Goal: Information Seeking & Learning: Learn about a topic

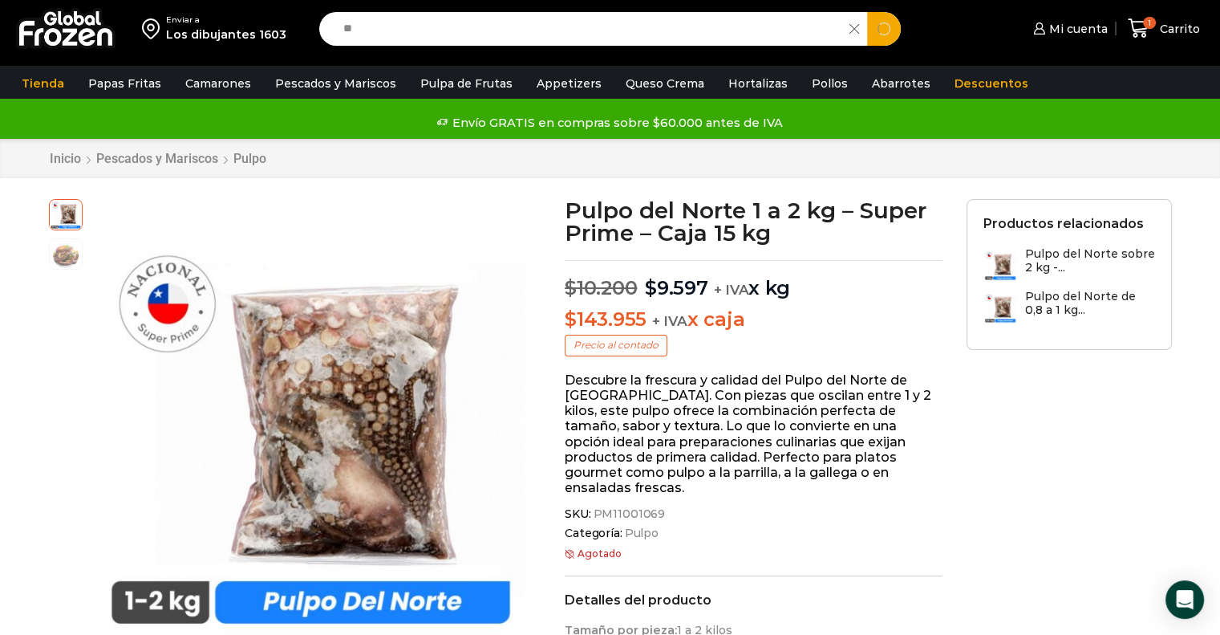
type input "*"
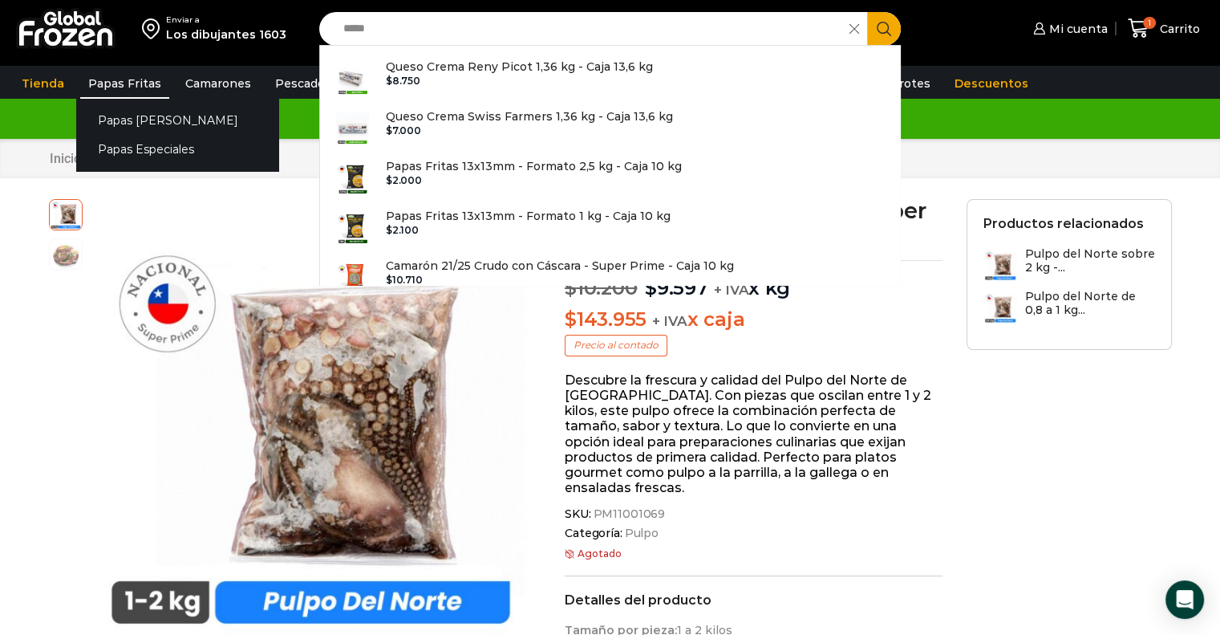
type input "*****"
click at [132, 88] on link "Papas Fritas" at bounding box center [124, 83] width 89 height 30
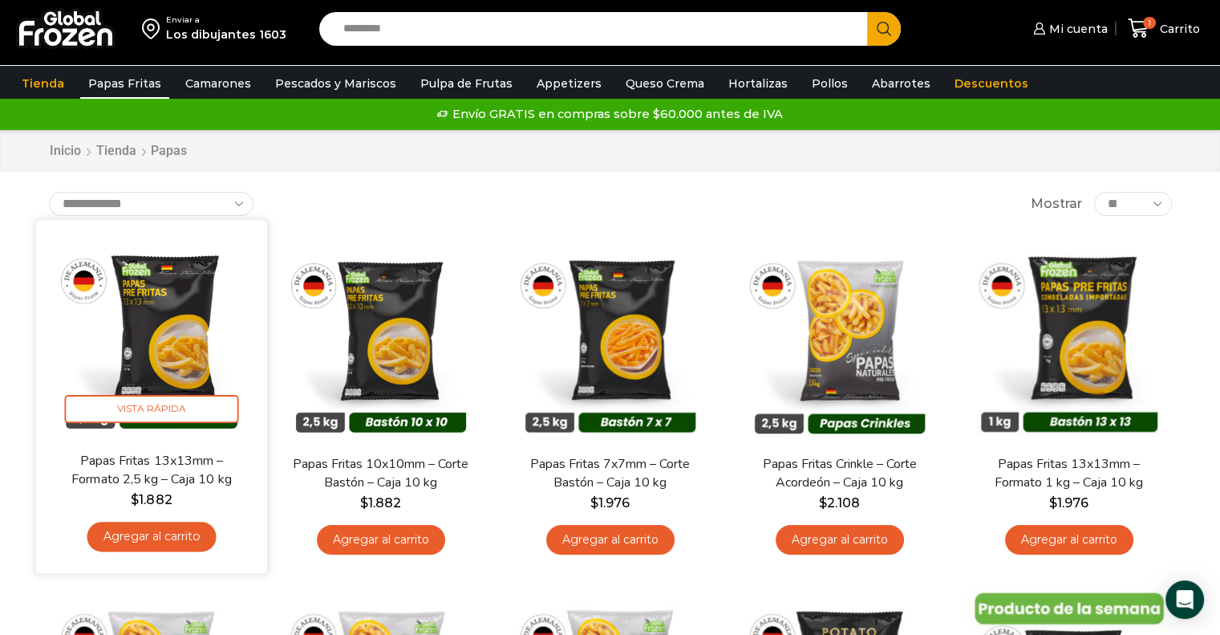
click at [141, 308] on img at bounding box center [151, 336] width 207 height 207
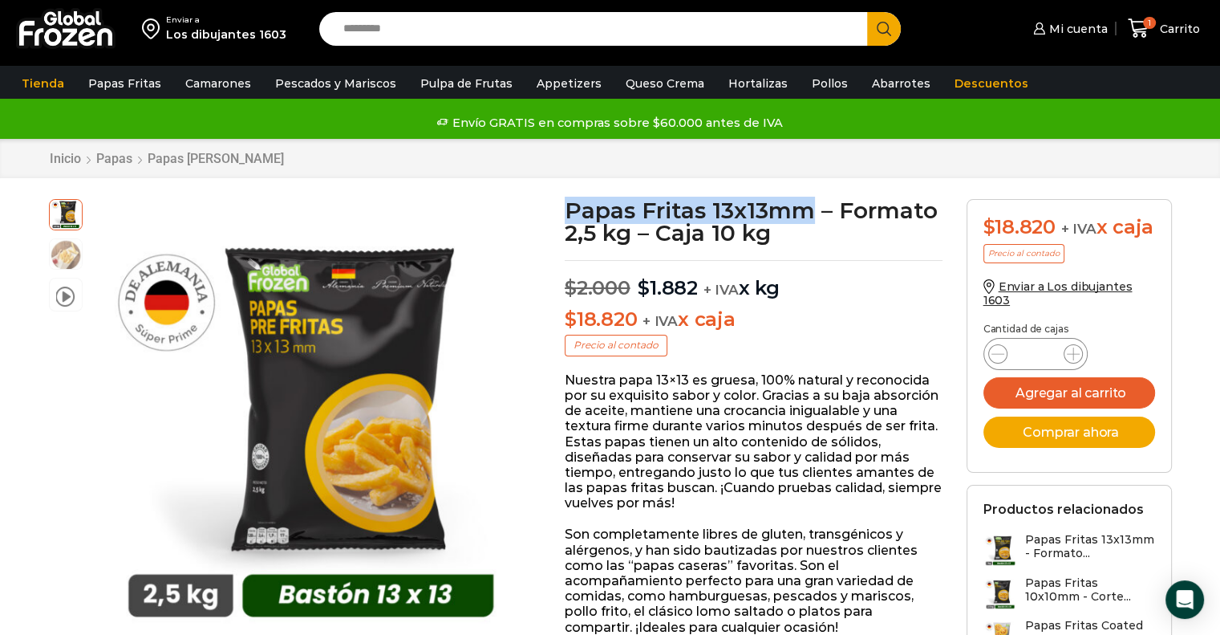
drag, startPoint x: 810, startPoint y: 209, endPoint x: 566, endPoint y: 211, distance: 244.7
click at [566, 211] on h1 "Papas Fritas 13x13mm – Formato 2,5 kg – Caja 10 kg" at bounding box center [754, 221] width 378 height 45
copy h1 "Papas Fritas 13x13mm"
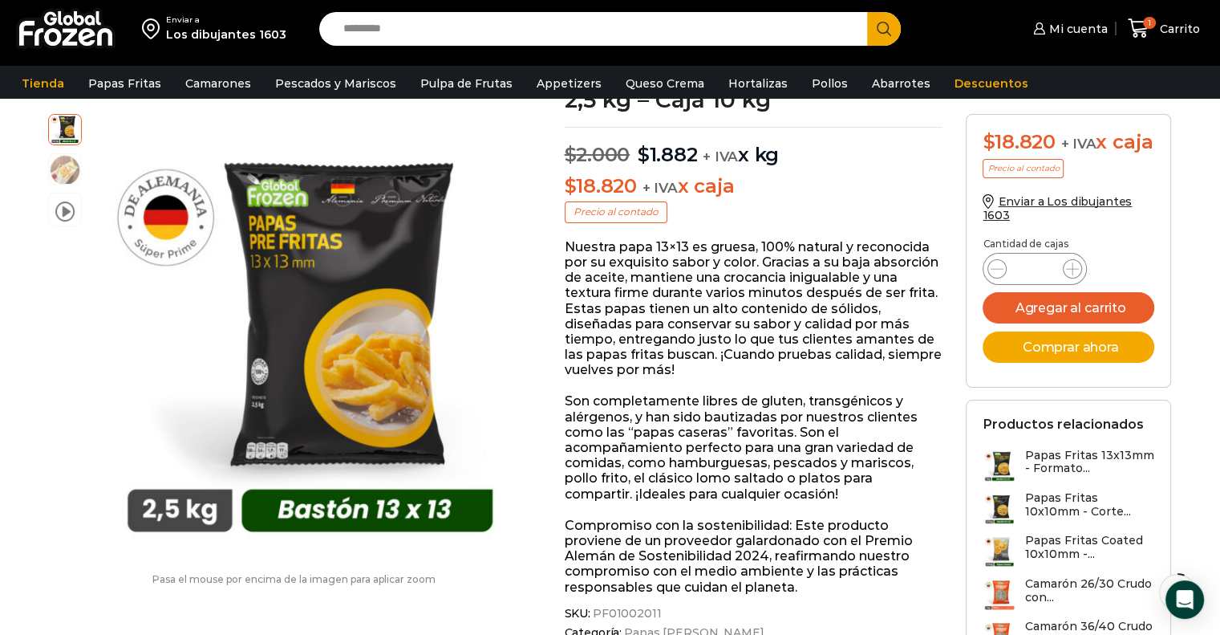
scroll to position [160, 0]
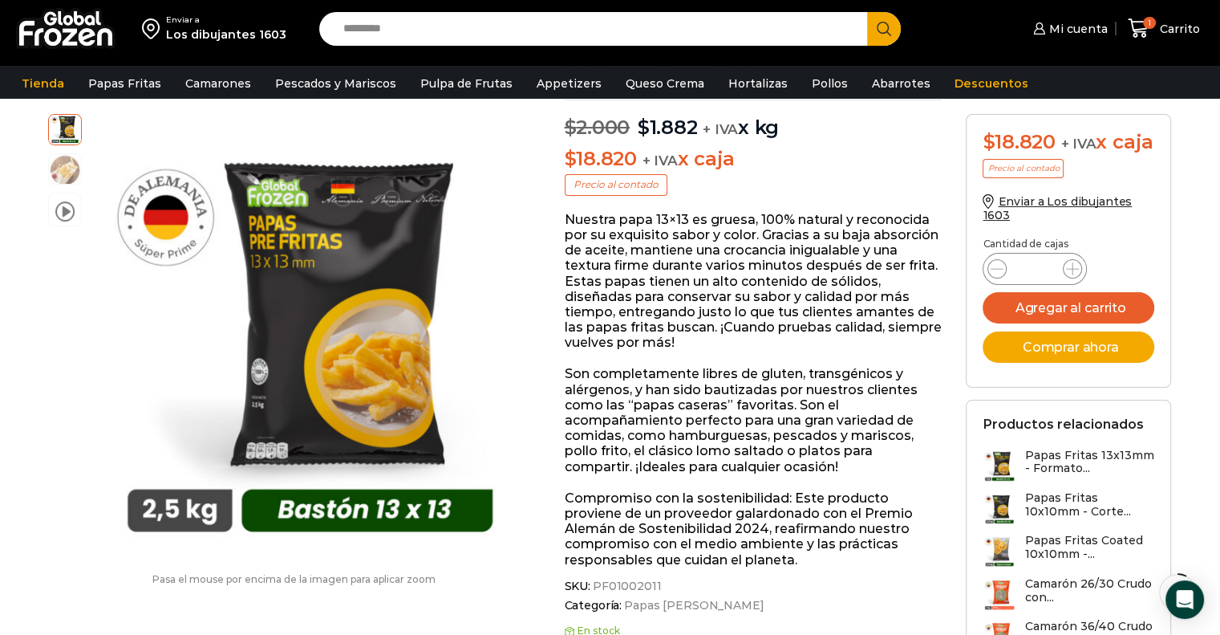
click at [655, 586] on span "SKU: PF01002011" at bounding box center [754, 586] width 378 height 14
copy span "PF01002011"
click at [562, 27] on input "Search input" at bounding box center [597, 29] width 525 height 34
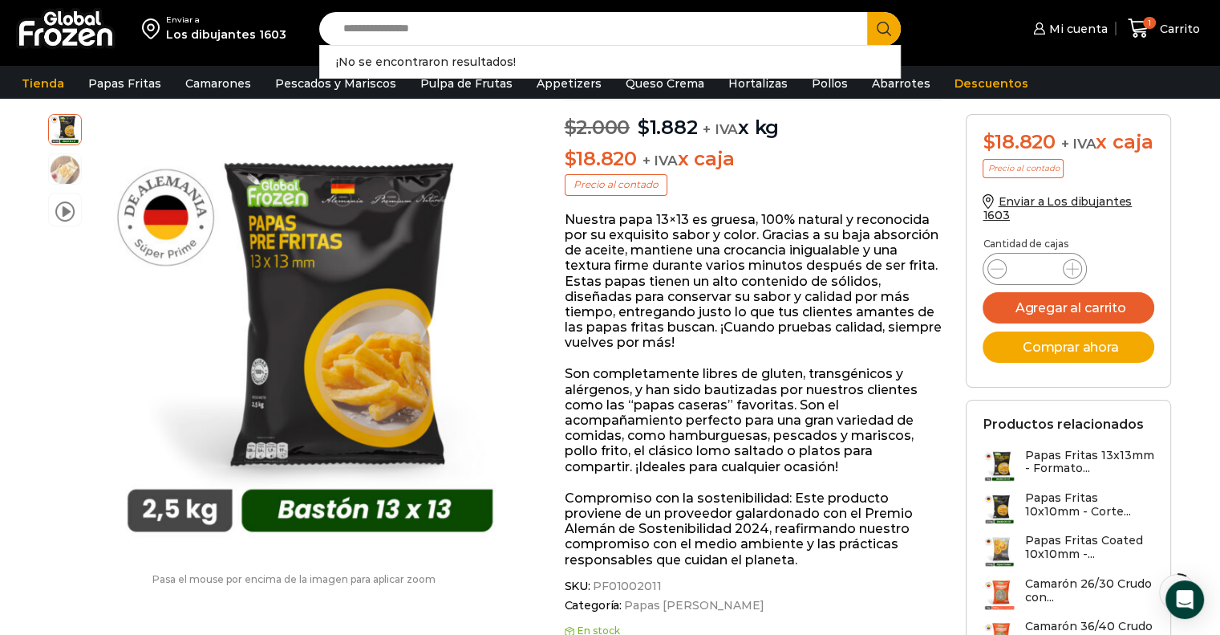
click at [459, 26] on input "**********" at bounding box center [597, 29] width 525 height 34
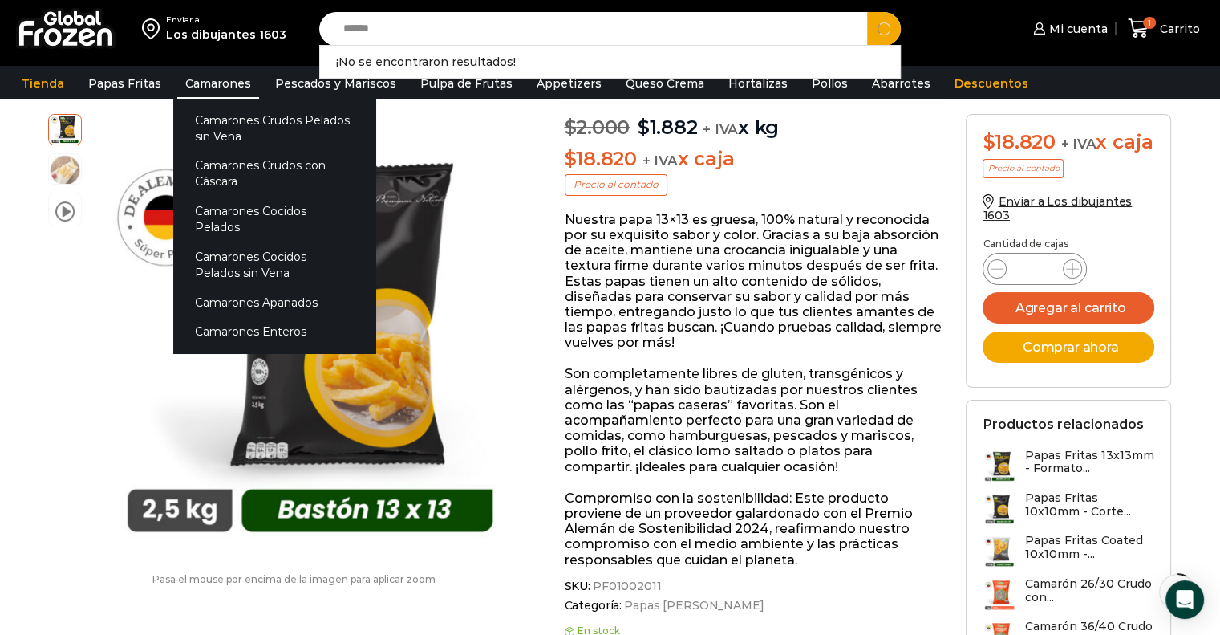
type input "******"
click at [226, 83] on link "Camarones" at bounding box center [218, 83] width 82 height 30
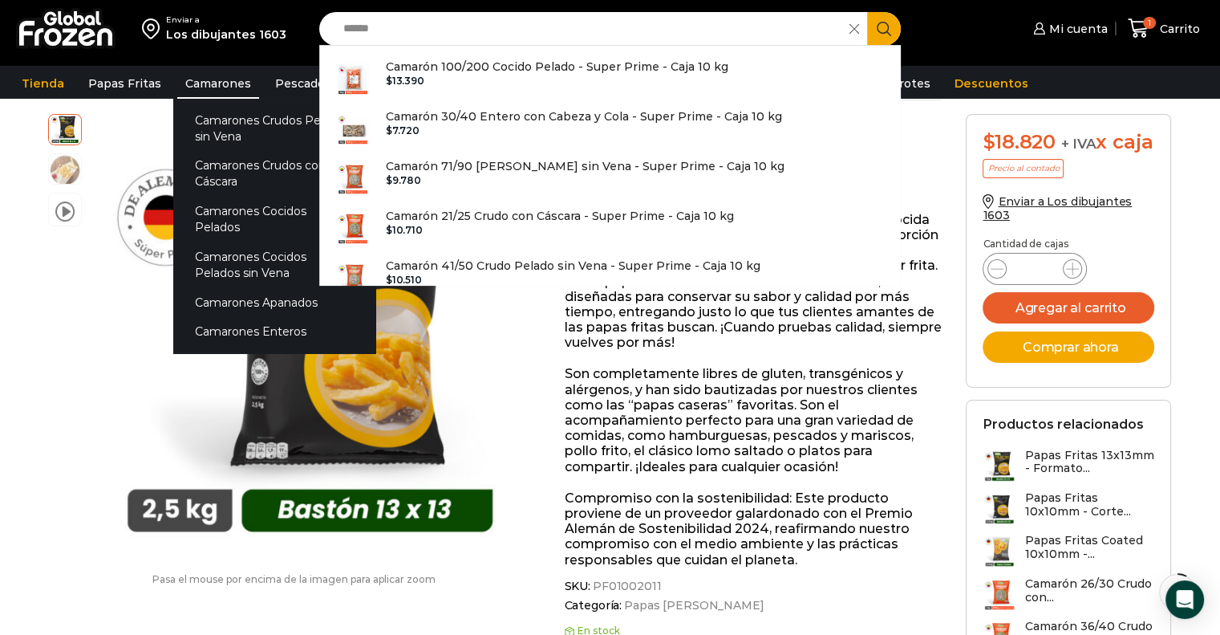
click at [216, 87] on link "Camarones" at bounding box center [218, 83] width 82 height 30
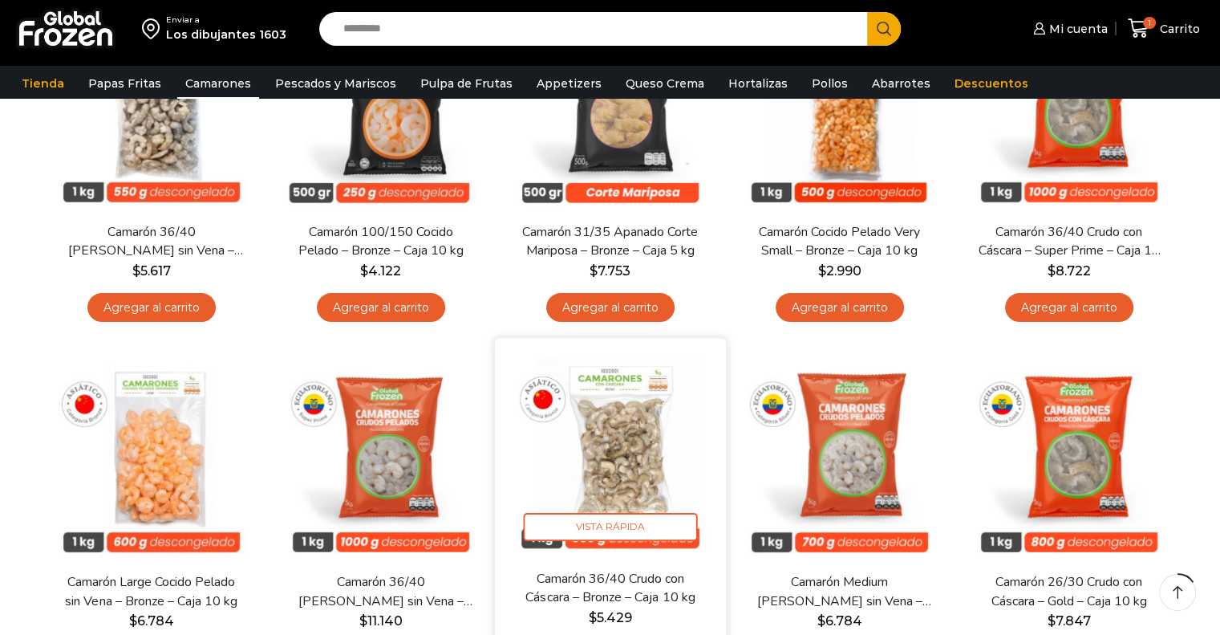
scroll to position [401, 0]
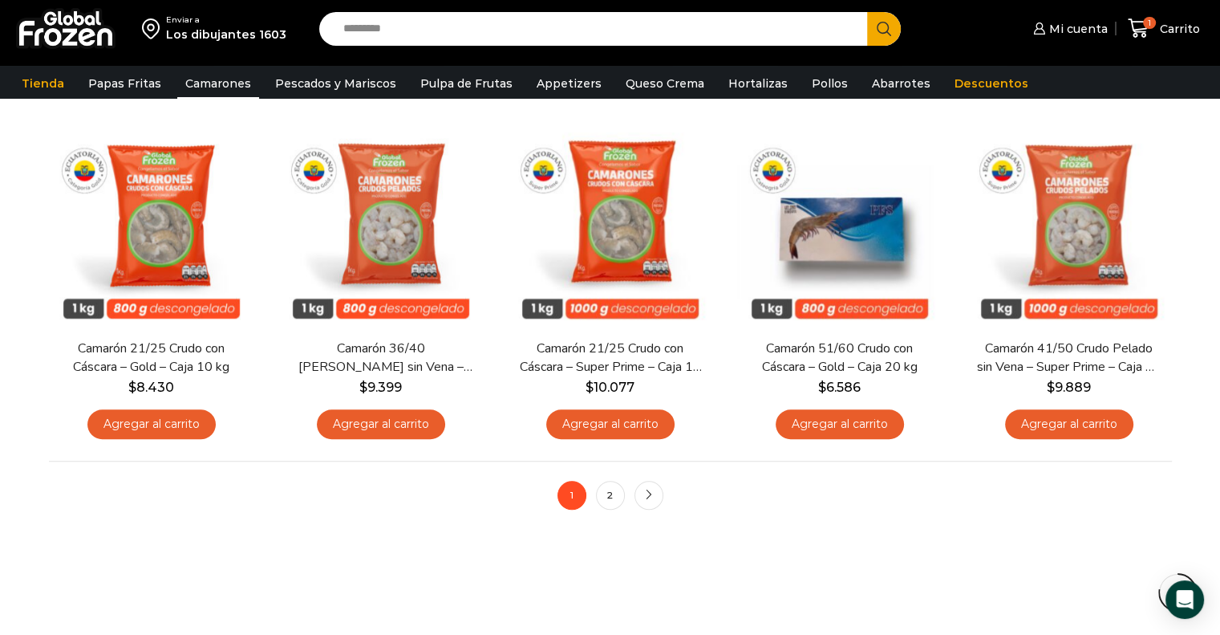
scroll to position [1203, 0]
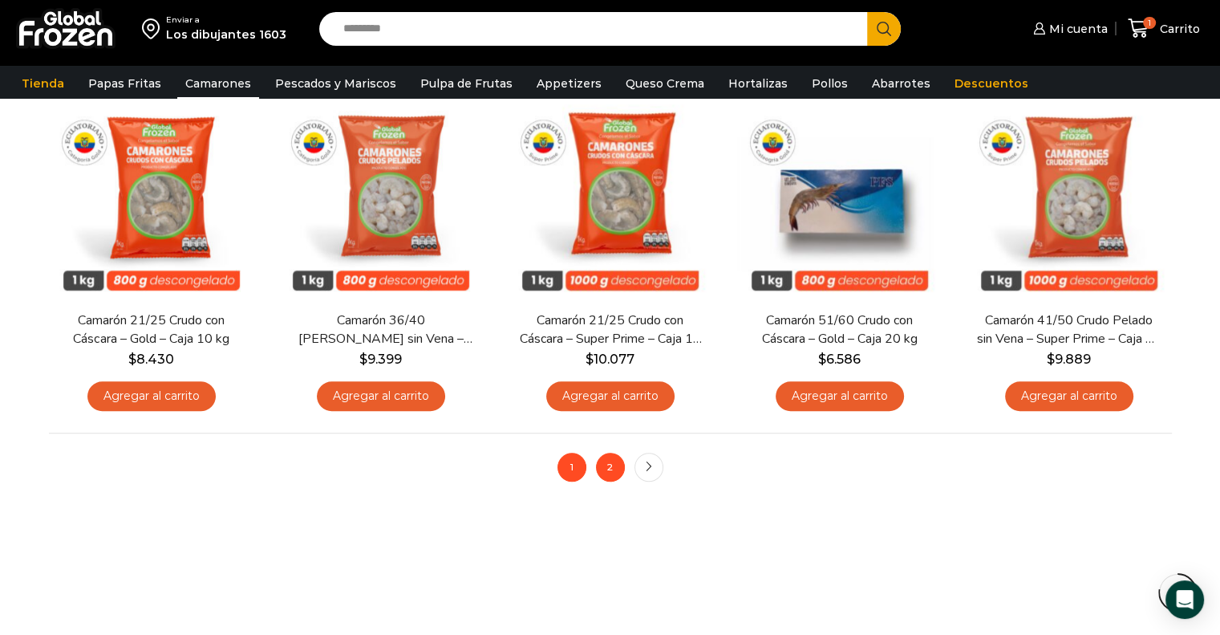
click at [608, 483] on nav "1 2 next" at bounding box center [610, 466] width 1123 height 68
click at [607, 471] on link "2" at bounding box center [610, 466] width 29 height 29
click at [614, 464] on link "2" at bounding box center [610, 466] width 29 height 29
click at [640, 472] on link "next" at bounding box center [649, 466] width 29 height 29
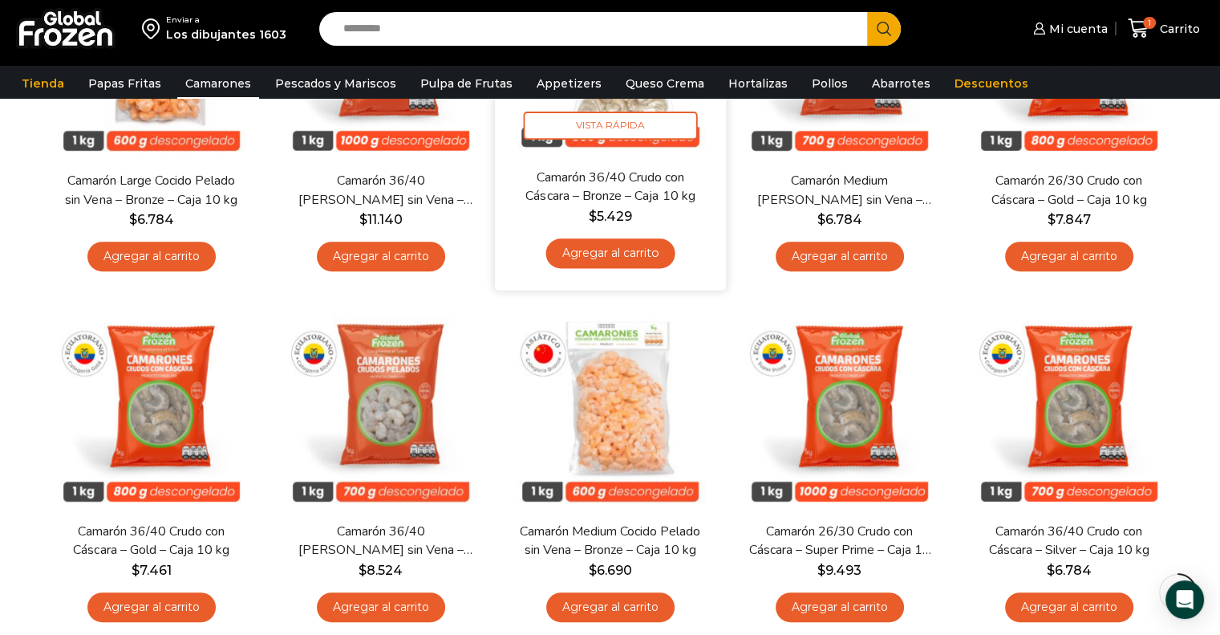
scroll to position [562, 0]
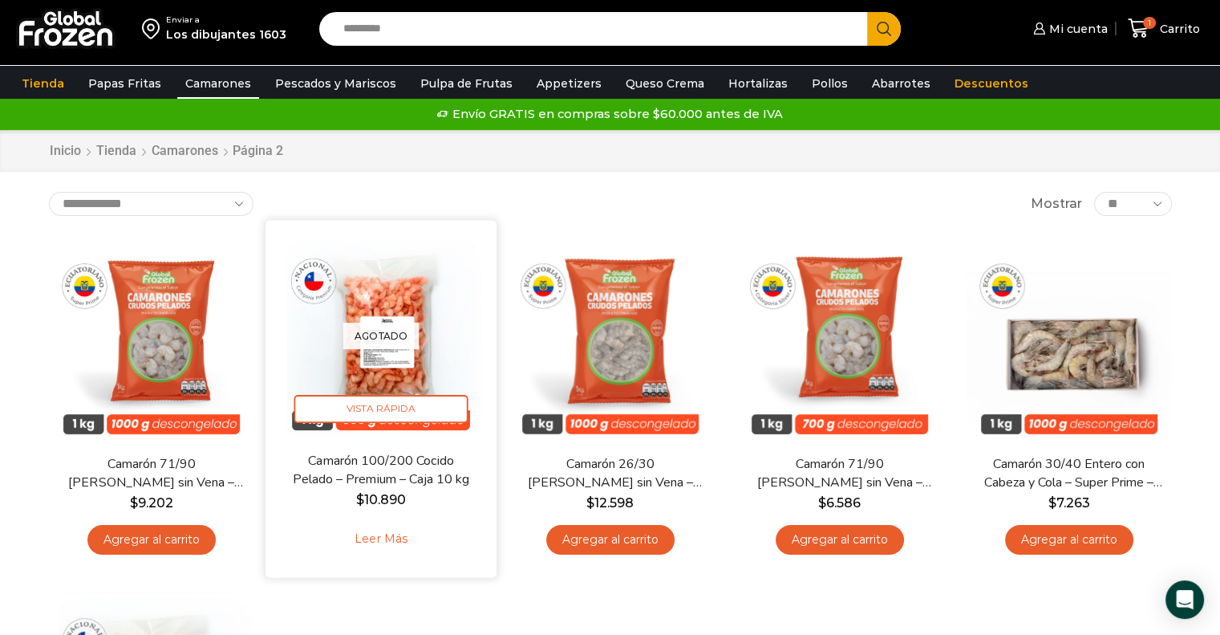
click at [411, 358] on div "Agotado [GEOGRAPHIC_DATA]" at bounding box center [381, 336] width 207 height 207
click at [395, 450] on div "Agotado Vista Rápida Camarón 100/200 Cocido Pelado – Premium – Caja 10 kg $ 10.…" at bounding box center [381, 399] width 207 height 333
click at [382, 482] on link "Camarón 100/200 Cocido Pelado – Premium – Caja 10 kg" at bounding box center [380, 471] width 186 height 38
click at [297, 266] on div "Agotado Vista Rápida" at bounding box center [381, 336] width 207 height 207
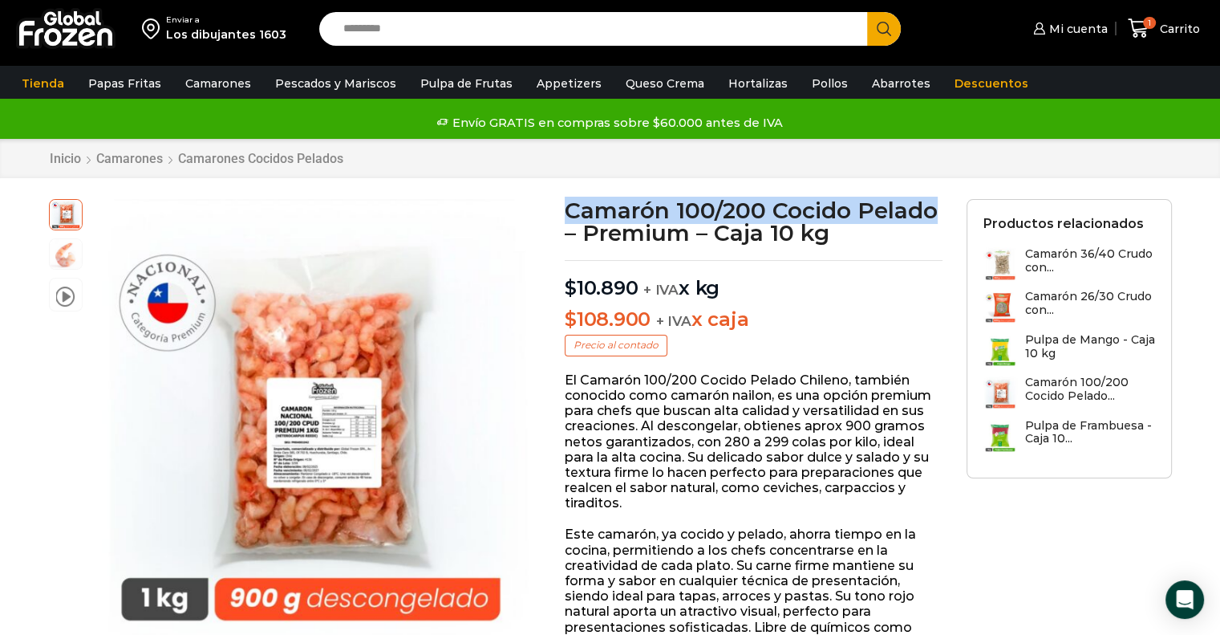
drag, startPoint x: 938, startPoint y: 209, endPoint x: 569, endPoint y: 217, distance: 369.1
click at [569, 217] on h1 "Camarón 100/200 Cocido Pelado – Premium – Caja 10 kg" at bounding box center [754, 221] width 378 height 45
copy h1 "Camarón 100/200 Cocido Pelado"
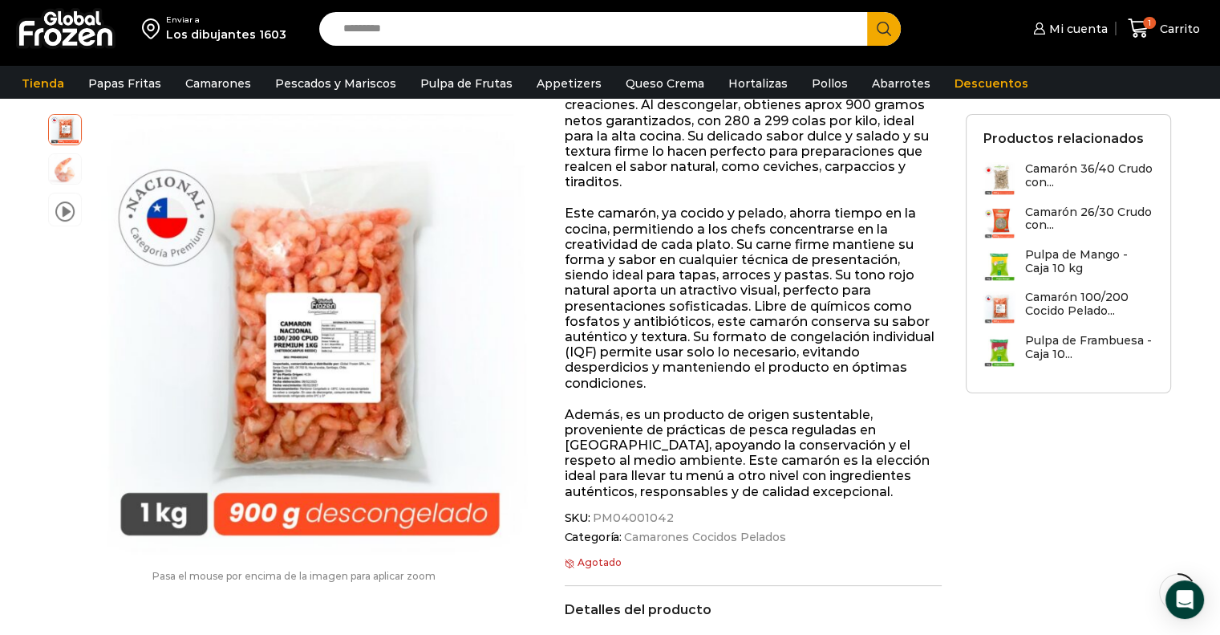
scroll to position [321, 0]
click at [663, 517] on span "SKU: PM04001042" at bounding box center [754, 518] width 378 height 14
copy span "PM04001042"
